Goal: Information Seeking & Learning: Find specific fact

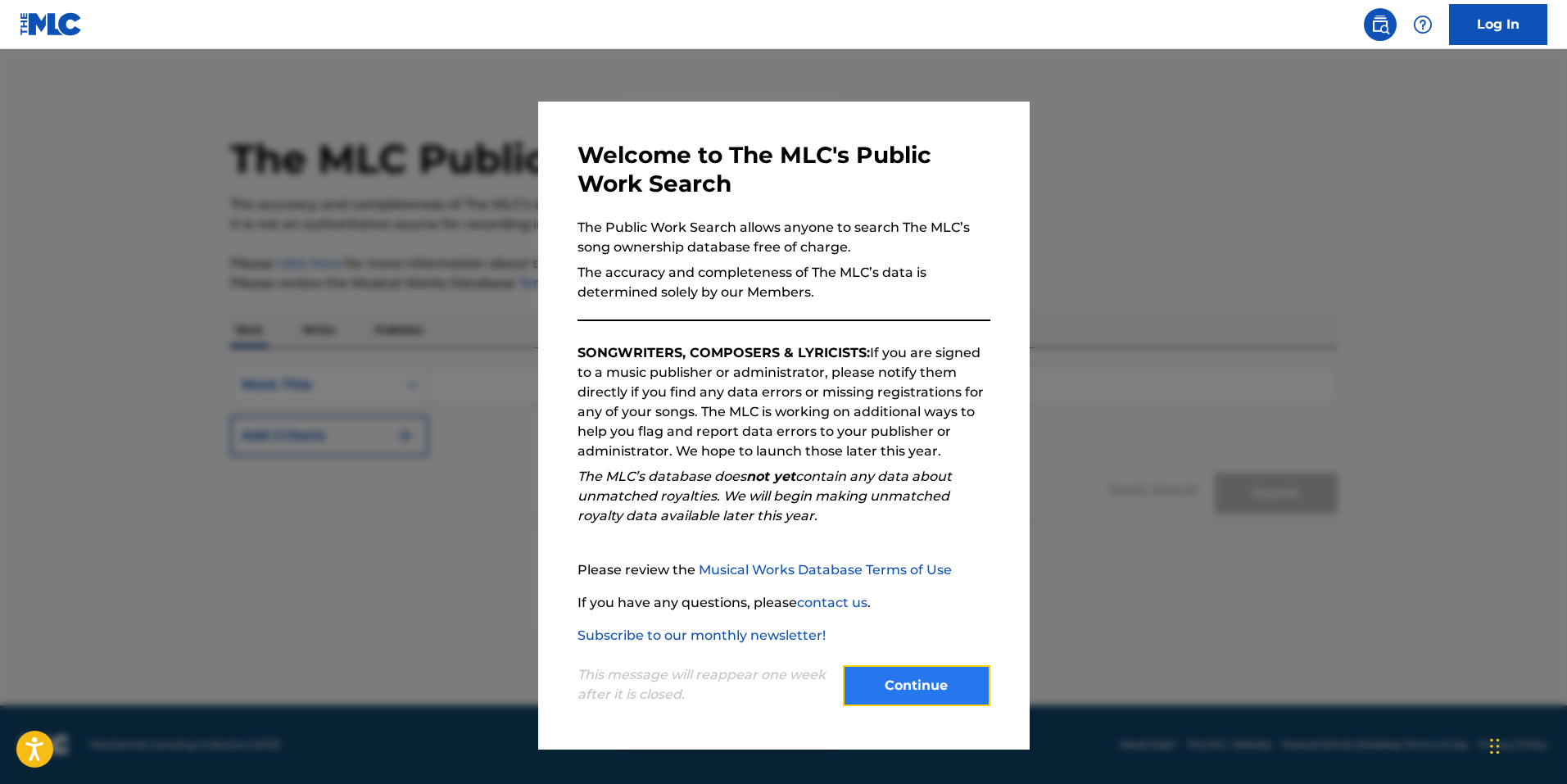
click at [923, 681] on button "Continue" at bounding box center [916, 685] width 147 height 41
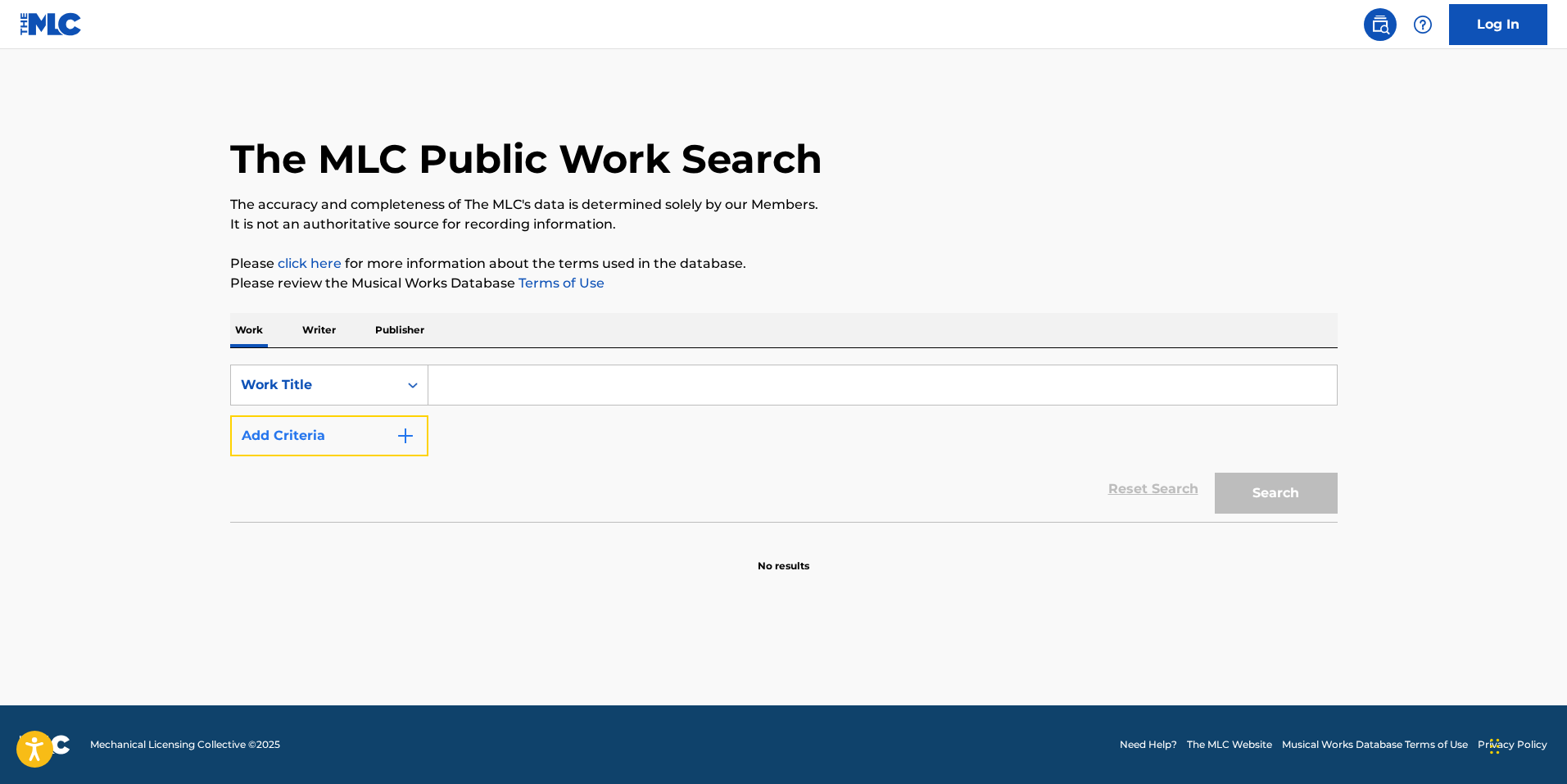
click at [332, 438] on button "Add Criteria" at bounding box center [330, 435] width 199 height 41
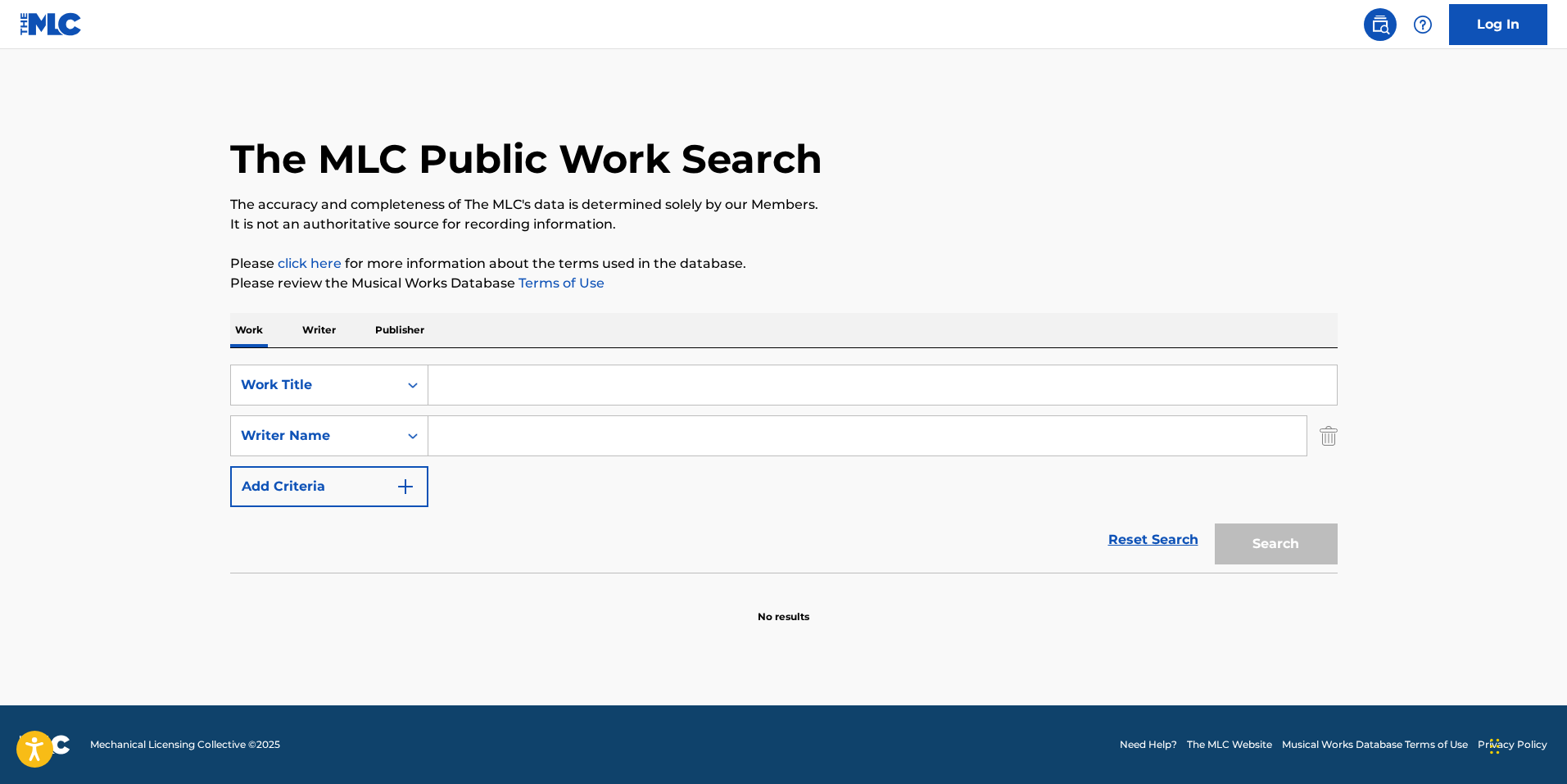
click at [503, 384] on input "Search Form" at bounding box center [882, 384] width 909 height 39
type input "feels good to be bad"
click at [535, 432] on input "Search Form" at bounding box center [868, 435] width 879 height 39
click at [1215, 523] on button "Search" at bounding box center [1276, 543] width 123 height 41
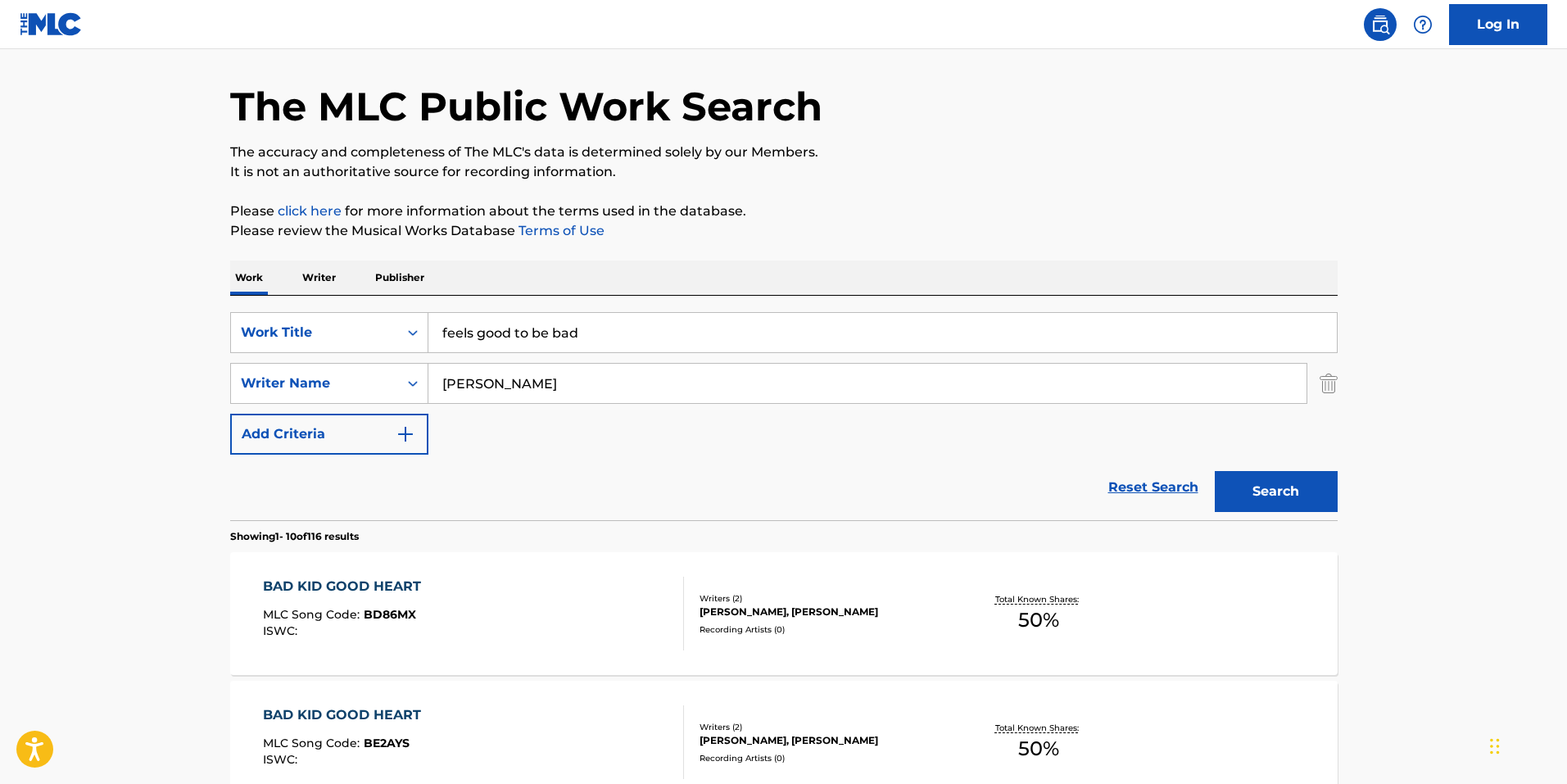
scroll to position [82, 0]
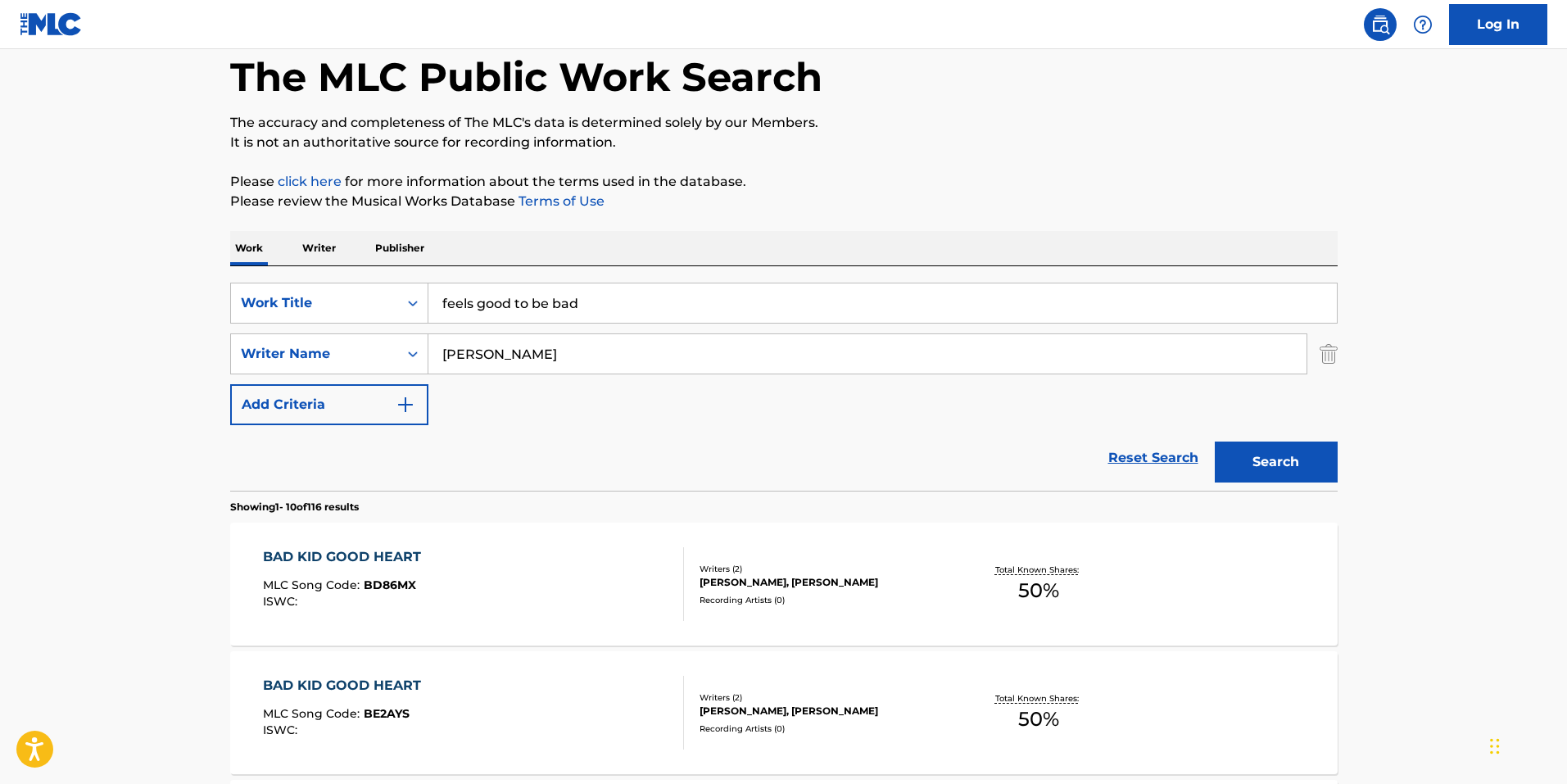
drag, startPoint x: 572, startPoint y: 359, endPoint x: 183, endPoint y: 338, distance: 389.6
type input "macccalla"
click at [1215, 441] on button "Search" at bounding box center [1276, 461] width 123 height 41
